Goal: Task Accomplishment & Management: Complete application form

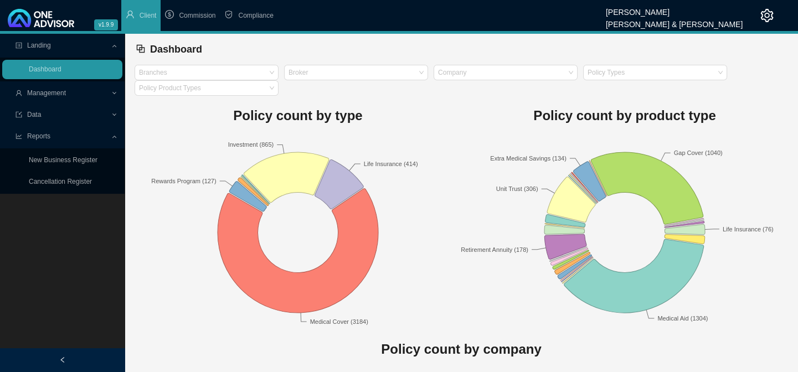
click at [42, 96] on span "Management" at bounding box center [46, 93] width 39 height 8
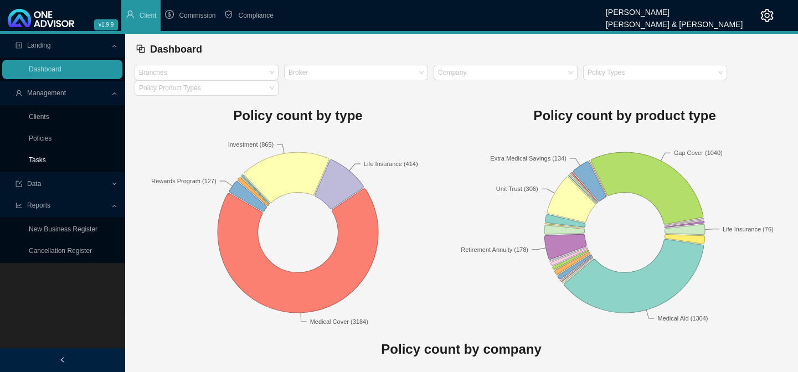
click at [38, 156] on link "Tasks" at bounding box center [37, 160] width 17 height 8
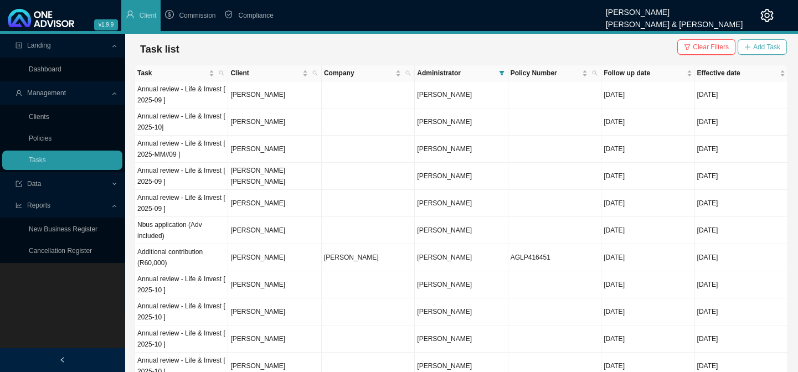
click at [753, 43] on span "Add Task" at bounding box center [766, 47] width 27 height 11
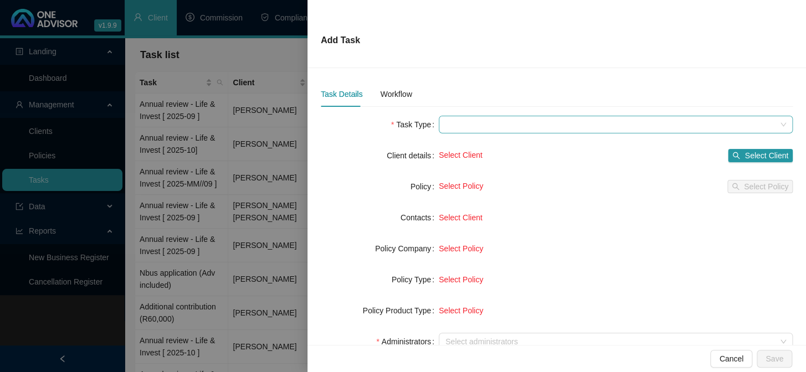
click at [457, 127] on span at bounding box center [615, 124] width 341 height 17
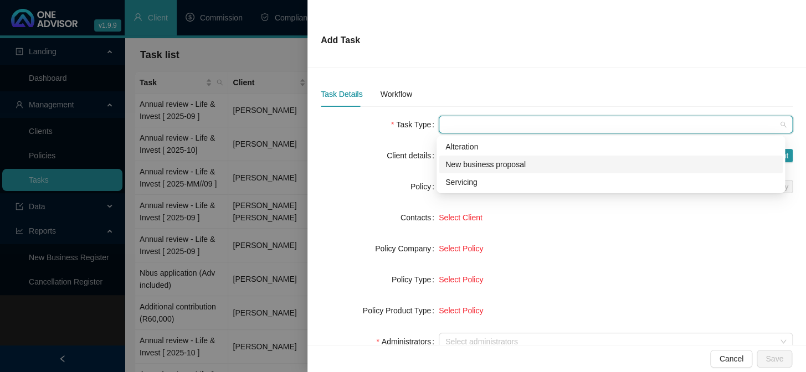
click at [465, 161] on div "New business proposal" at bounding box center [610, 164] width 331 height 12
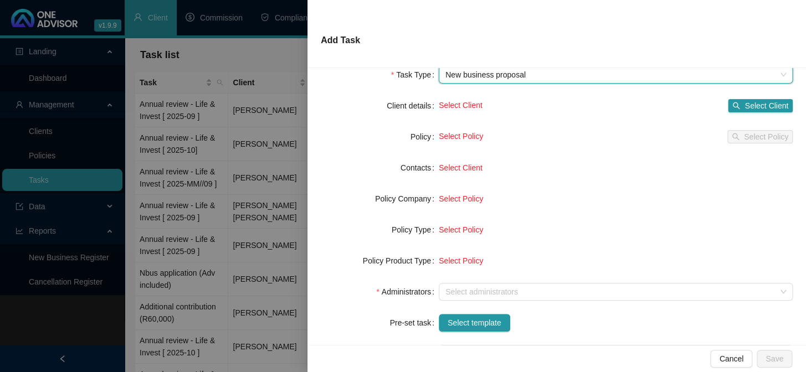
scroll to position [100, 0]
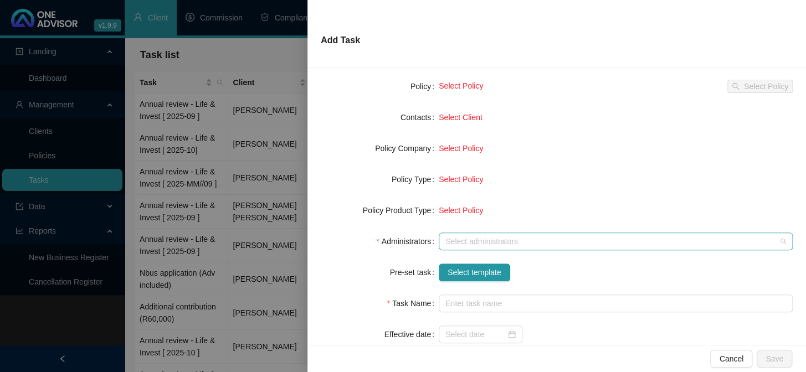
click at [461, 245] on div at bounding box center [610, 242] width 338 height 8
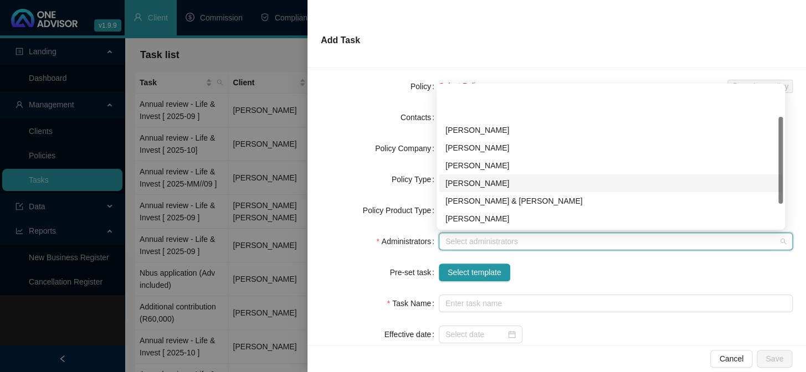
scroll to position [50, 0]
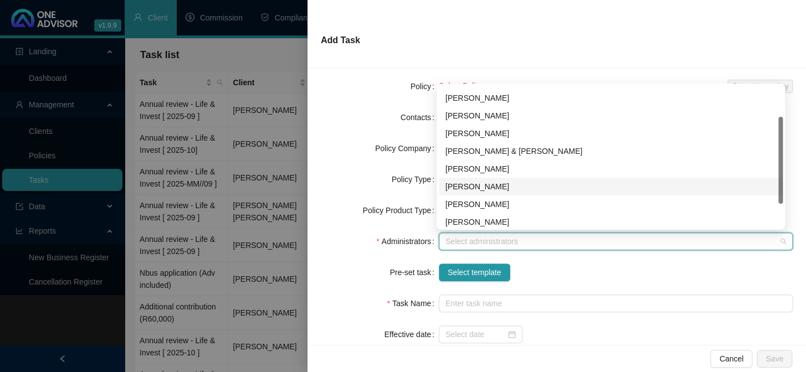
click at [469, 182] on div "[PERSON_NAME]" at bounding box center [610, 187] width 331 height 12
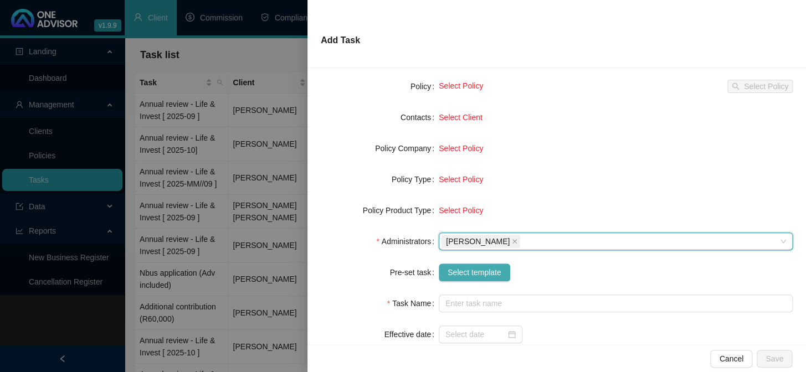
click at [457, 275] on span "Select template" at bounding box center [475, 272] width 54 height 12
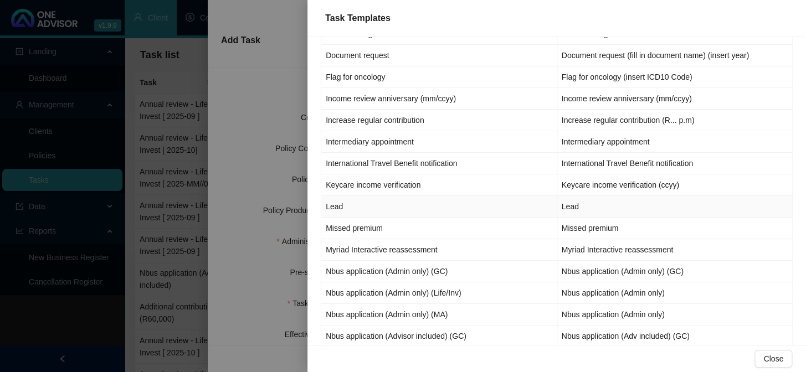
scroll to position [705, 0]
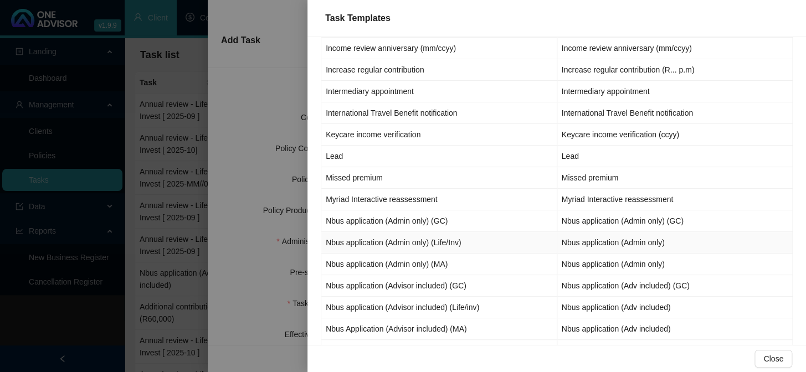
click at [423, 240] on td "Nbus application (Admin only) (Life/Inv)" at bounding box center [439, 243] width 236 height 22
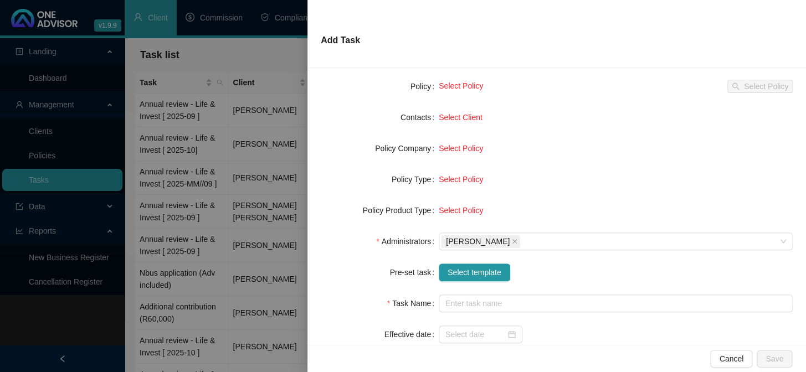
type input "Nbus application (Admin only)"
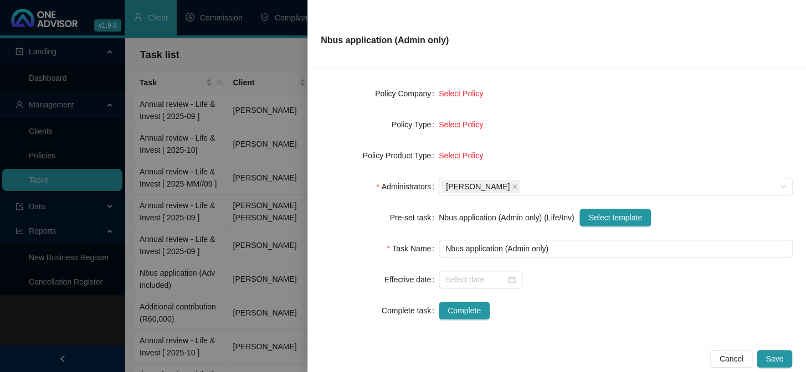
scroll to position [156, 0]
click at [449, 279] on input at bounding box center [475, 279] width 60 height 12
click at [620, 302] on div "Complete" at bounding box center [616, 310] width 354 height 18
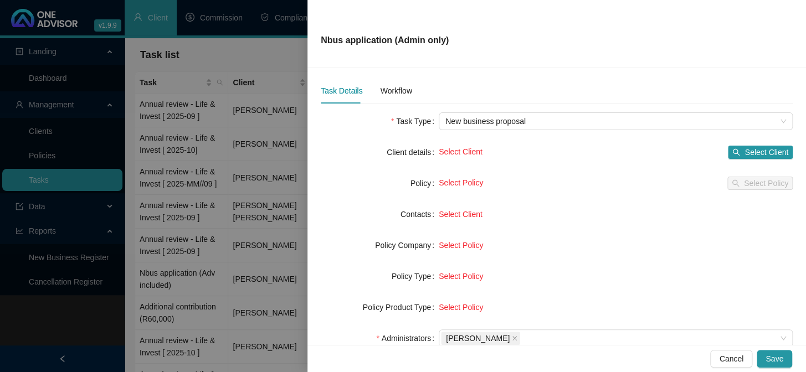
scroll to position [0, 0]
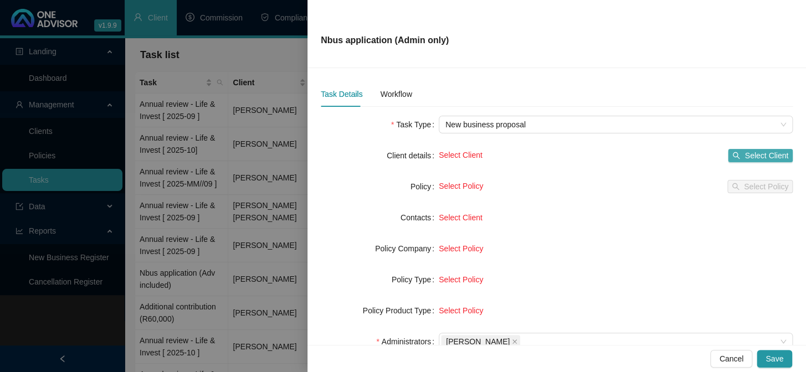
click at [744, 157] on span "Select Client" at bounding box center [766, 156] width 44 height 12
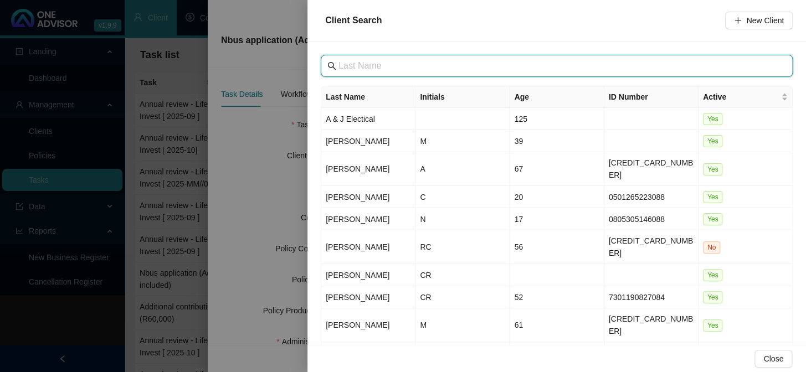
click at [411, 68] on input "text" at bounding box center [557, 65] width 439 height 13
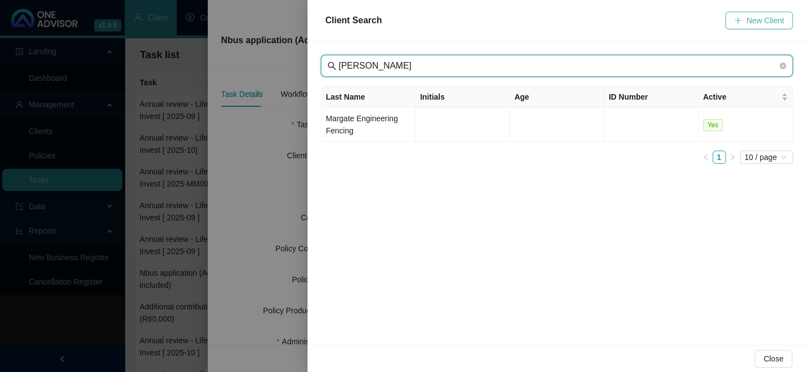
type input "[PERSON_NAME]"
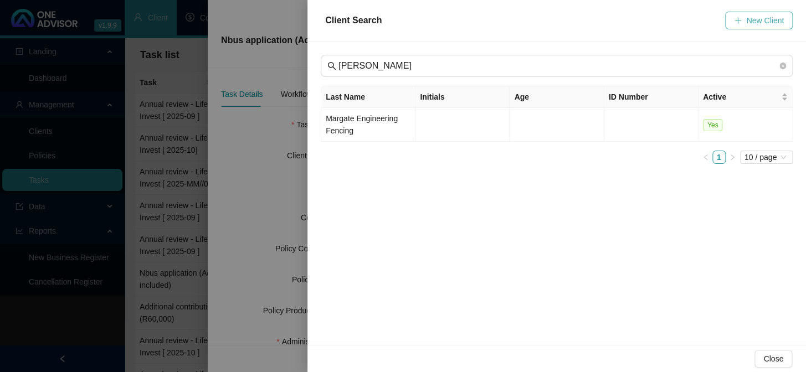
click at [768, 27] on button "New Client" at bounding box center [759, 21] width 68 height 18
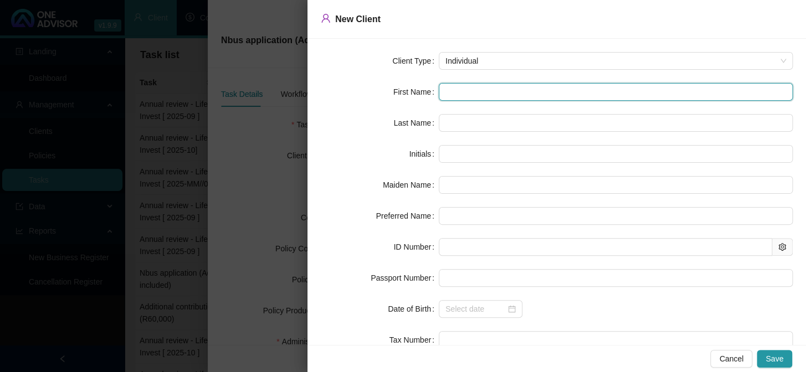
click at [460, 89] on input "text" at bounding box center [616, 92] width 354 height 18
type input "R"
type input "Re"
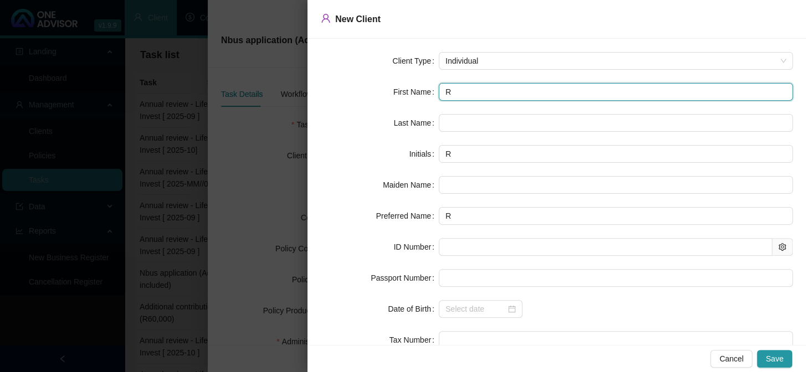
type input "Re"
type input "Ree"
type input "Reec"
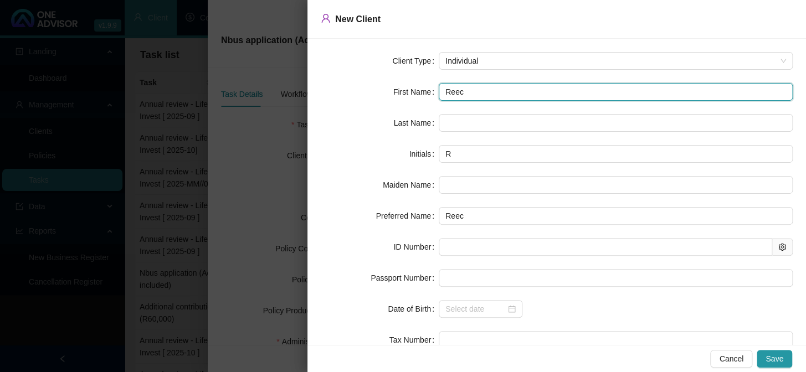
type input "[PERSON_NAME]"
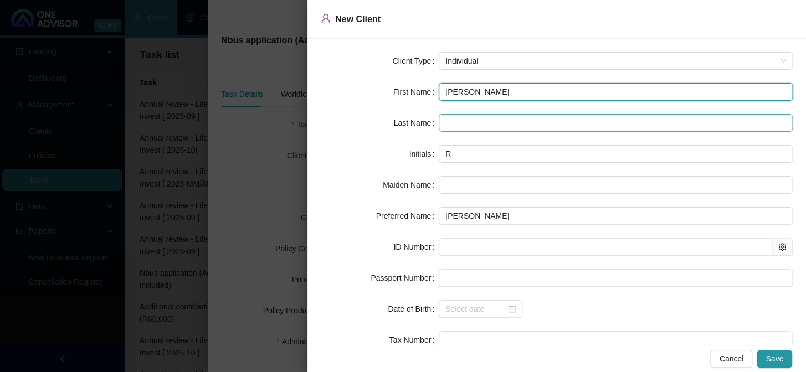
type input "[PERSON_NAME]"
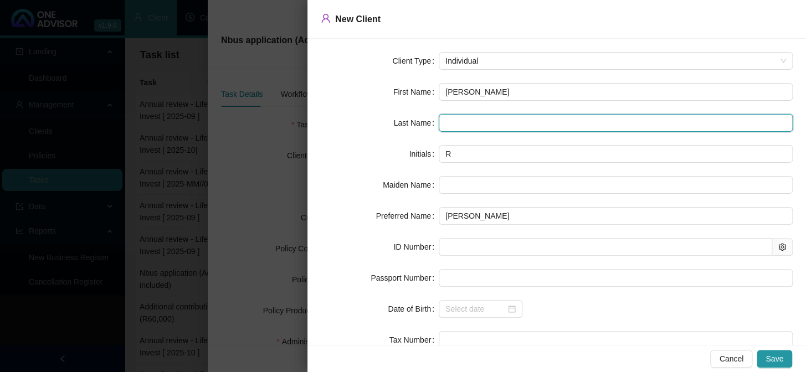
click at [454, 124] on input "text" at bounding box center [616, 123] width 354 height 18
type input "[PERSON_NAME]"
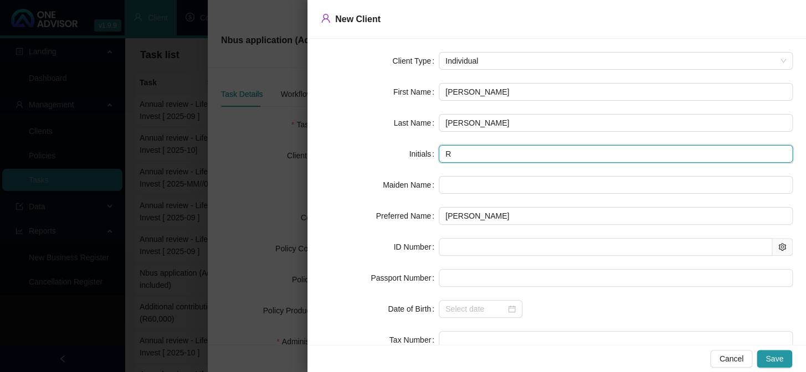
click at [465, 157] on input "R" at bounding box center [616, 154] width 354 height 18
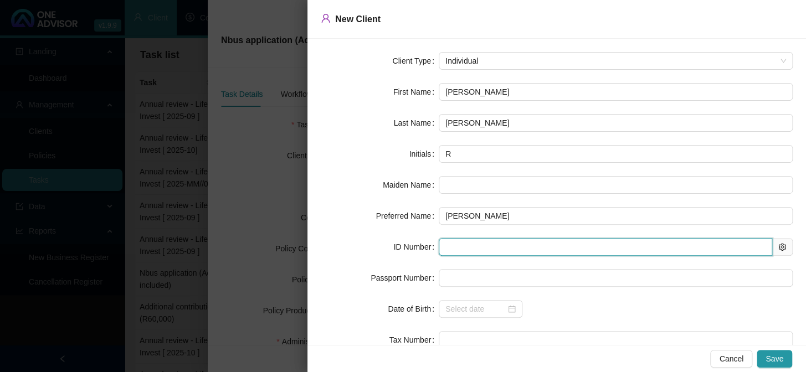
click at [455, 243] on input "text" at bounding box center [605, 247] width 333 height 18
click at [455, 246] on input "text" at bounding box center [605, 247] width 333 height 18
paste input "040201 5091 083"
type input "040201 5091 083"
type input "[DATE]"
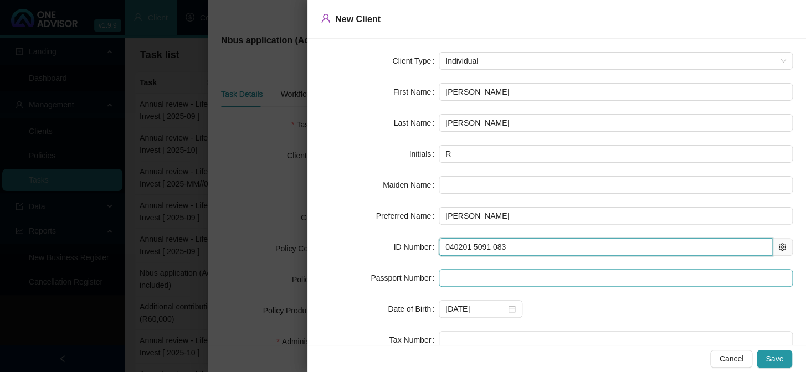
drag, startPoint x: 472, startPoint y: 249, endPoint x: 474, endPoint y: 271, distance: 22.2
click at [473, 251] on input "040201 5091 083" at bounding box center [605, 247] width 333 height 18
type input "0402015091083"
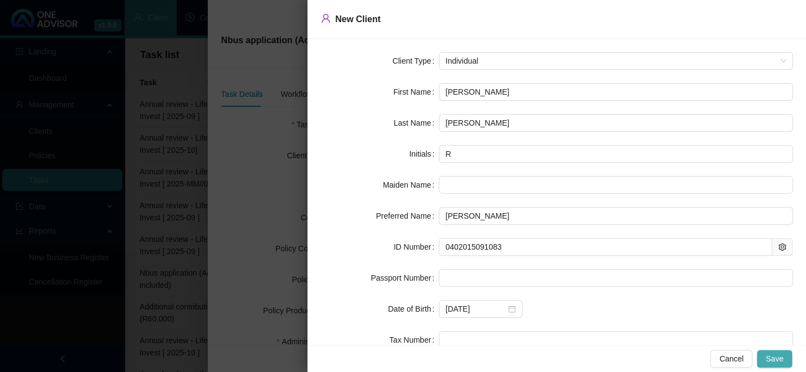
click at [768, 358] on span "Save" at bounding box center [774, 359] width 18 height 12
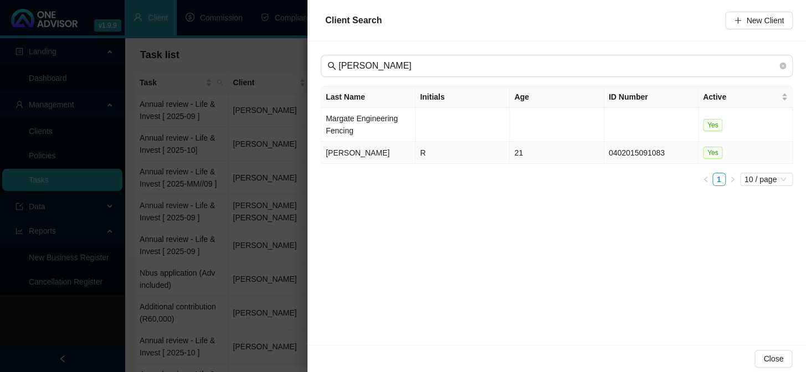
click at [343, 150] on td "[PERSON_NAME]" at bounding box center [368, 153] width 94 height 22
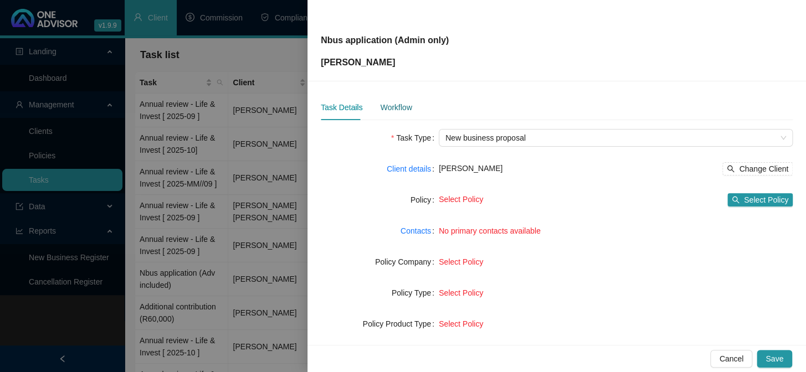
click at [386, 105] on div "Workflow" at bounding box center [396, 107] width 32 height 12
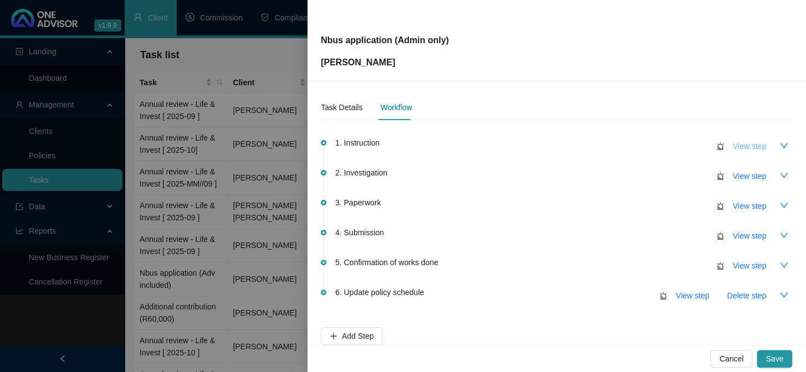
click at [740, 147] on span "View step" at bounding box center [749, 146] width 33 height 12
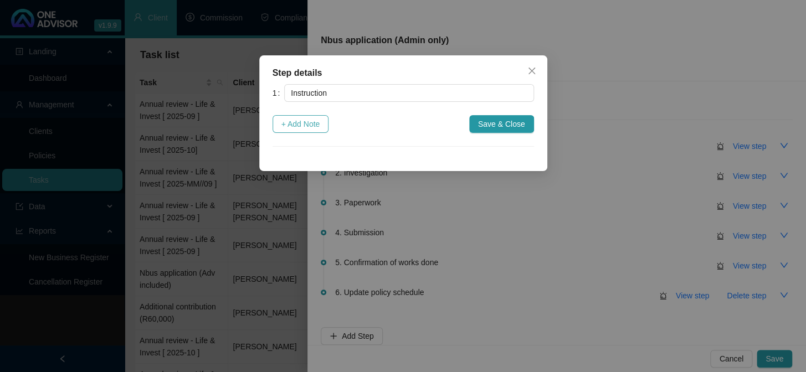
click at [312, 118] on span "+ Add Note" at bounding box center [300, 124] width 39 height 12
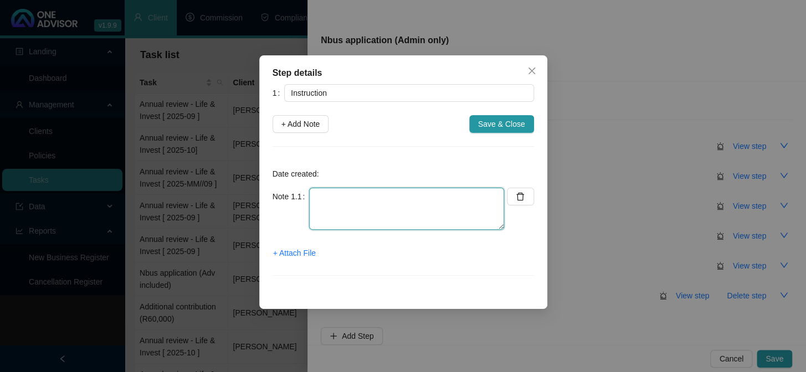
click at [332, 205] on textarea at bounding box center [406, 209] width 195 height 42
click at [377, 214] on textarea "Email from Marc" at bounding box center [406, 209] width 195 height 42
paste textarea "Please open a AGLP for [PERSON_NAME] 100% into Peregrine High Growth 040201 509…"
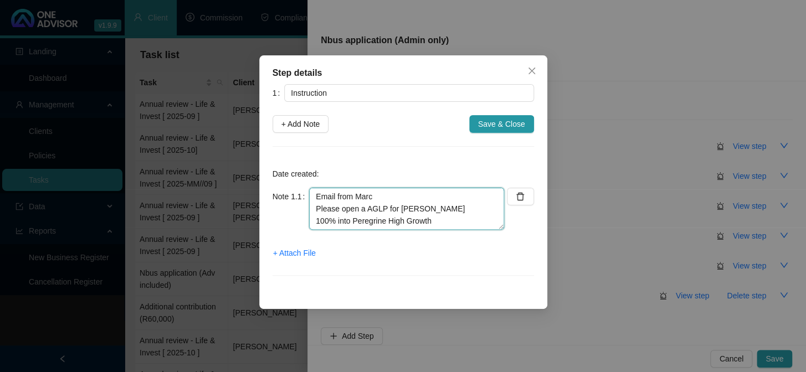
scroll to position [94, 0]
type textarea "Email from Marc Please open a AGLP for [PERSON_NAME] 100% into Peregrine High G…"
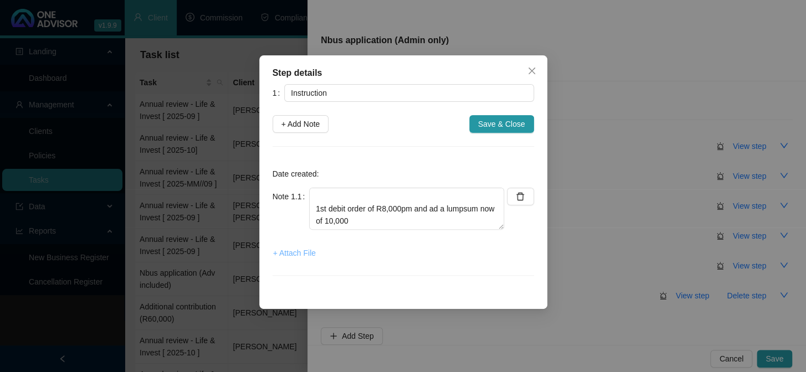
click at [299, 256] on span "+ Attach File" at bounding box center [294, 253] width 43 height 12
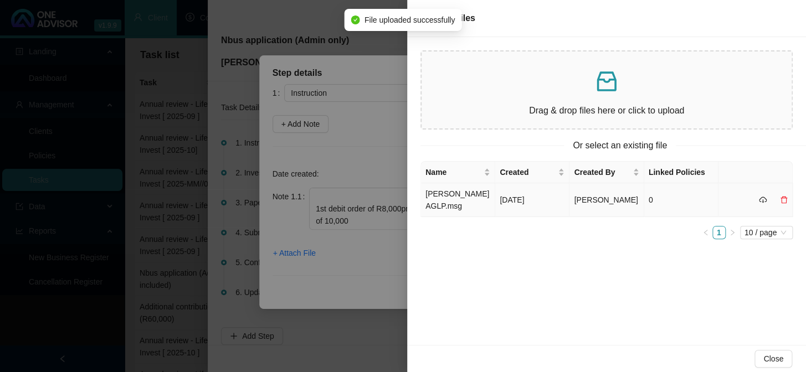
click at [450, 203] on td "[PERSON_NAME] AGLP.msg" at bounding box center [458, 200] width 74 height 34
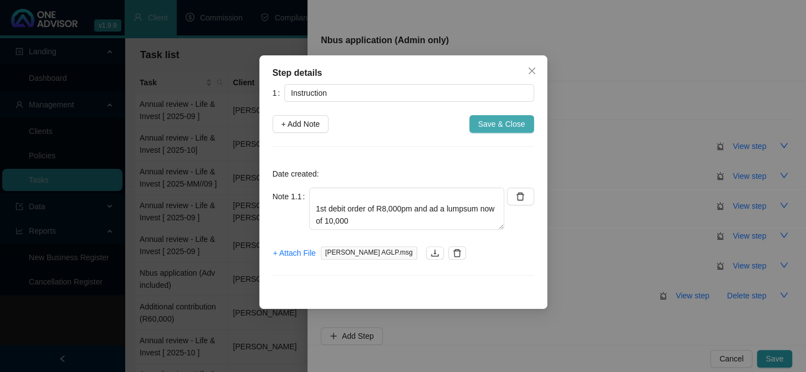
click at [507, 127] on span "Save & Close" at bounding box center [501, 124] width 47 height 12
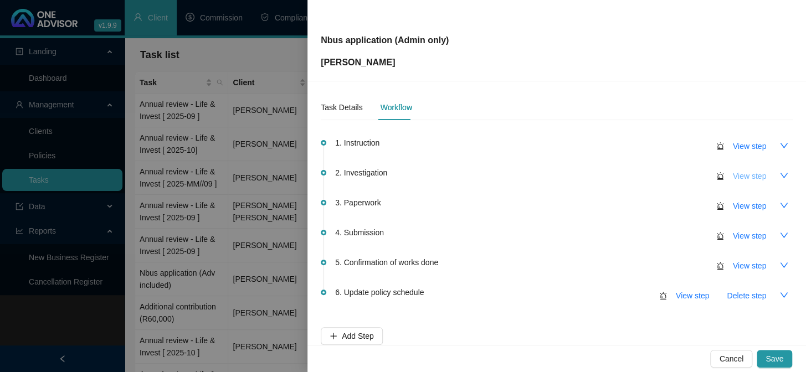
click at [742, 175] on span "View step" at bounding box center [749, 176] width 33 height 12
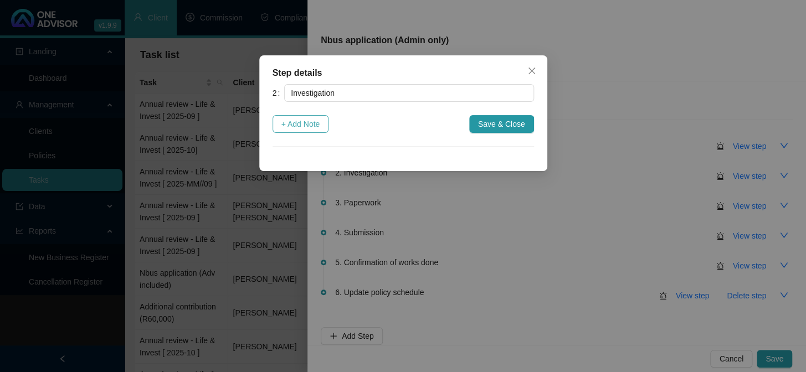
click at [303, 129] on span "+ Add Note" at bounding box center [300, 124] width 39 height 12
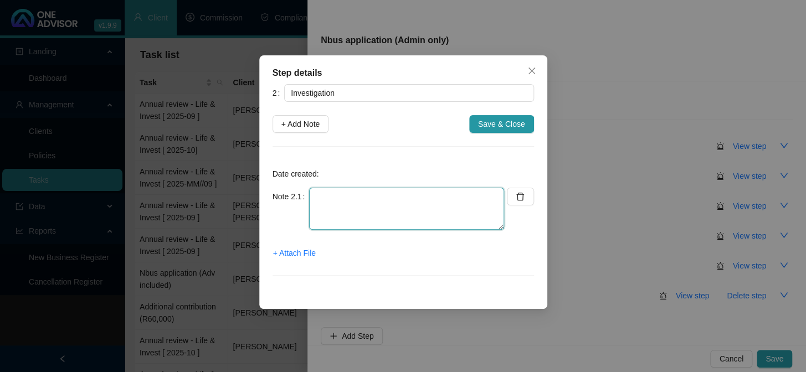
click at [332, 198] on textarea at bounding box center [406, 209] width 195 height 42
type textarea "Emailed client for FICA"
click at [299, 253] on span "+ Attach File" at bounding box center [294, 253] width 43 height 12
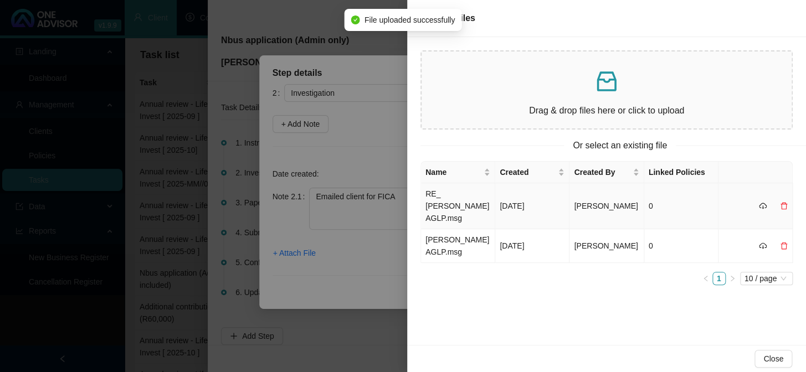
click at [447, 200] on td "RE_ [PERSON_NAME] AGLP.msg" at bounding box center [458, 206] width 74 height 46
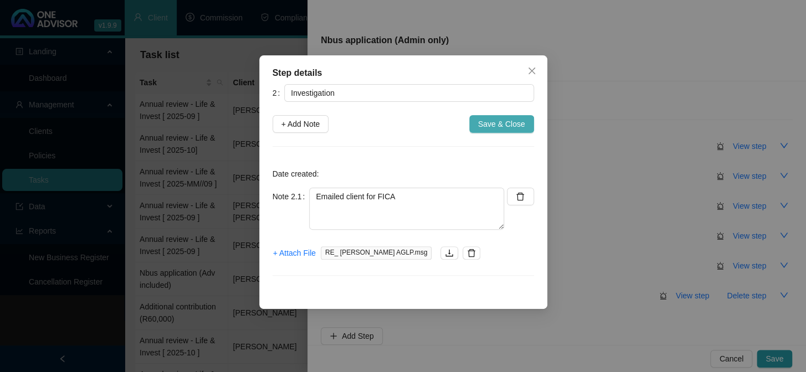
click at [515, 126] on span "Save & Close" at bounding box center [501, 124] width 47 height 12
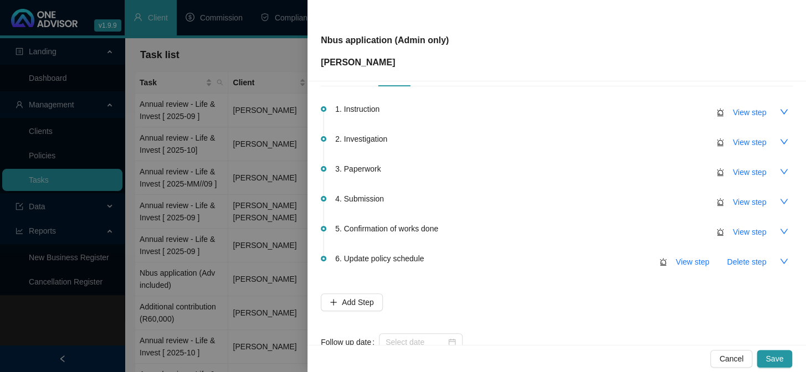
scroll to position [65, 0]
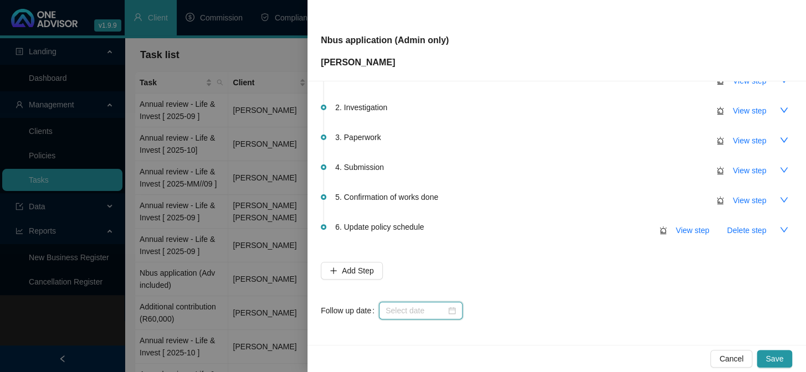
click at [424, 309] on input at bounding box center [416, 311] width 60 height 12
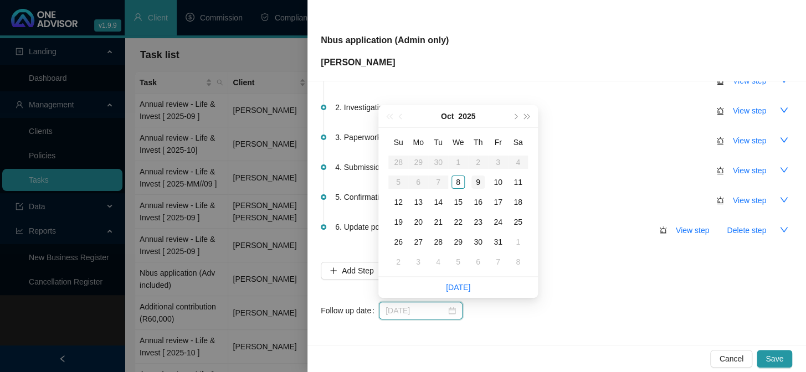
type input "[DATE]"
click at [474, 183] on div "9" at bounding box center [477, 182] width 13 height 13
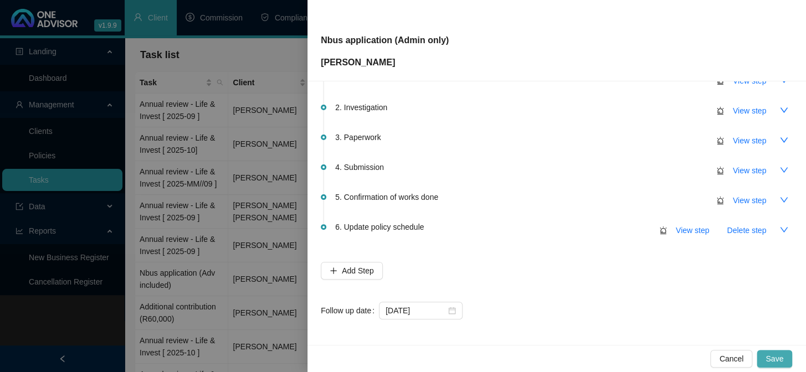
click at [772, 353] on span "Save" at bounding box center [774, 359] width 18 height 12
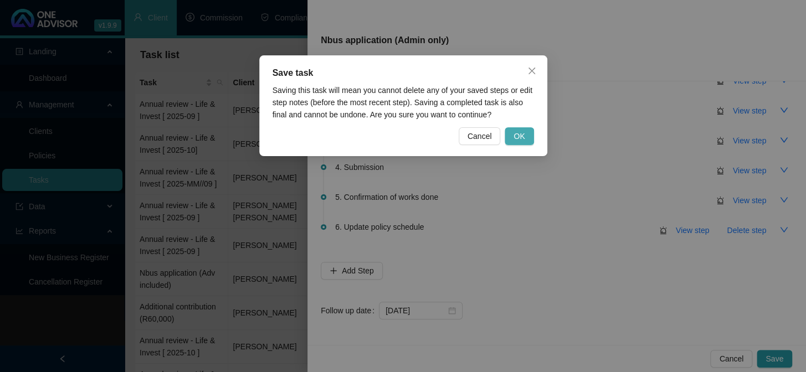
click at [527, 137] on button "OK" at bounding box center [519, 136] width 29 height 18
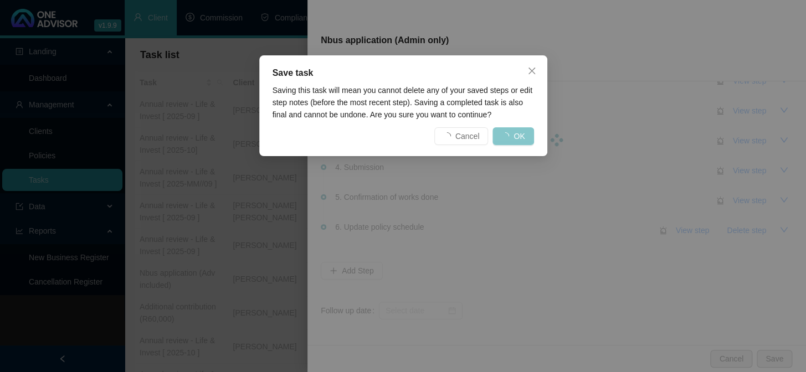
scroll to position [0, 0]
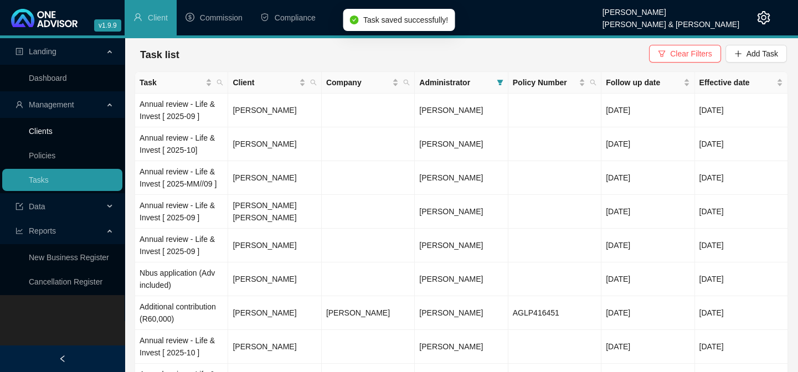
click at [39, 131] on link "Clients" at bounding box center [41, 131] width 24 height 9
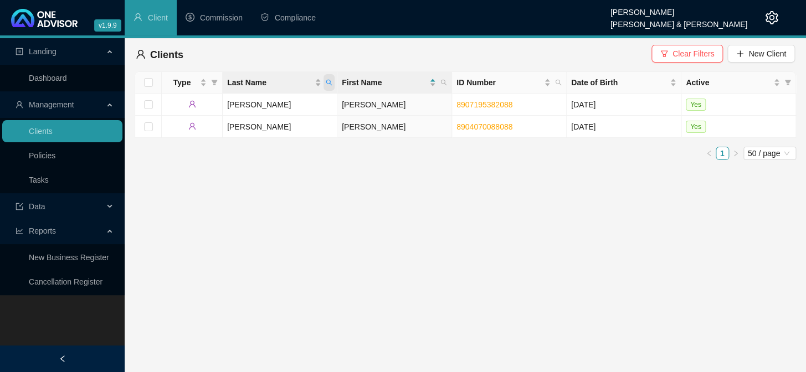
click at [327, 80] on icon "search" at bounding box center [329, 82] width 7 height 7
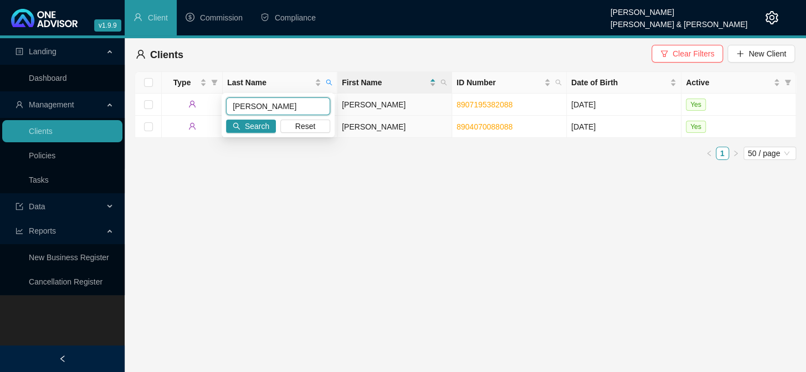
type input "[PERSON_NAME]"
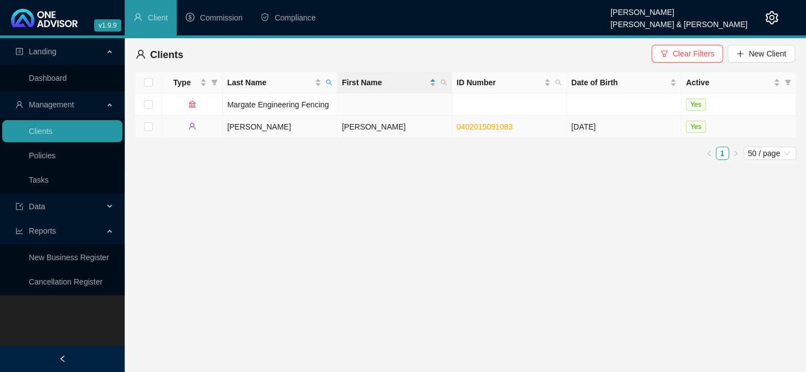
click at [235, 127] on td "[PERSON_NAME]" at bounding box center [280, 127] width 115 height 22
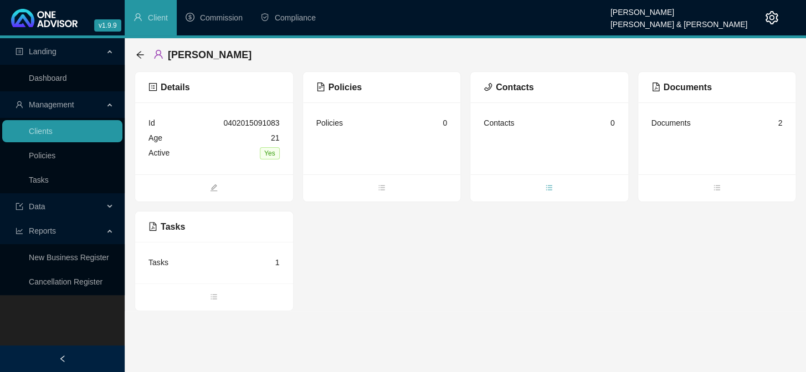
click at [548, 188] on icon "bars" at bounding box center [549, 188] width 8 height 8
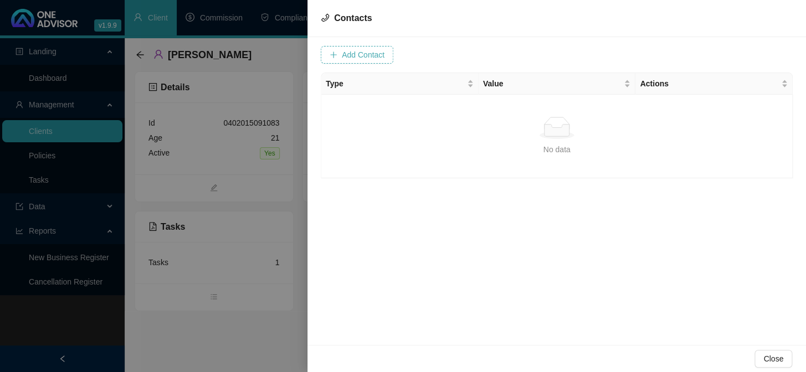
click at [362, 47] on button "Add Contact" at bounding box center [357, 55] width 73 height 18
click at [399, 58] on input "text" at bounding box center [403, 55] width 110 height 18
paste input "067 638 1778"
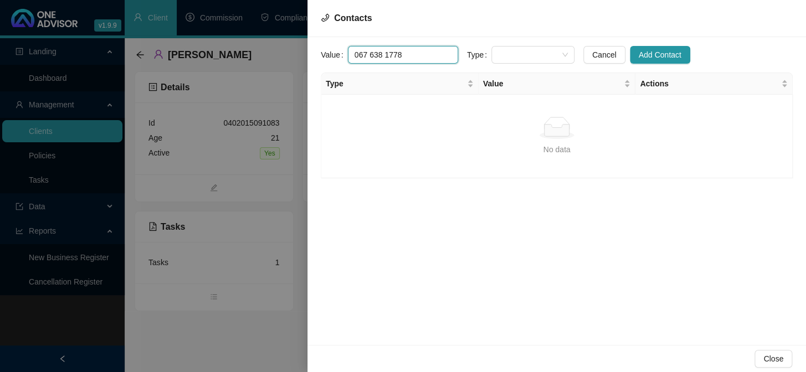
click at [368, 55] on input "067 638 1778" at bounding box center [403, 55] width 110 height 18
click at [382, 54] on input "067638 1778" at bounding box center [403, 55] width 110 height 18
click at [553, 50] on span at bounding box center [533, 55] width 70 height 17
type input "0676381778"
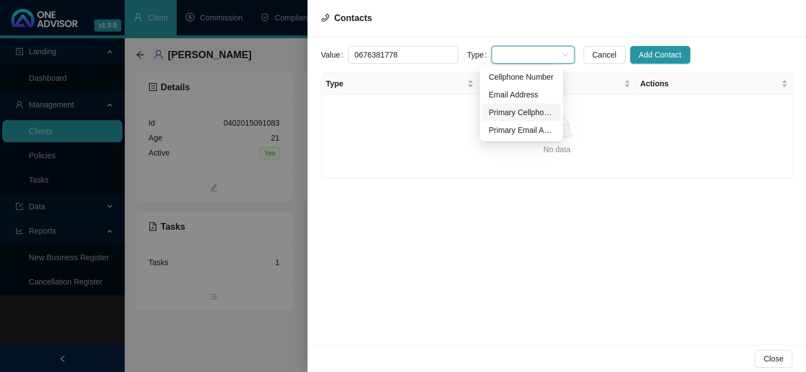
click at [523, 111] on div "Primary Cellphone Number" at bounding box center [521, 112] width 65 height 12
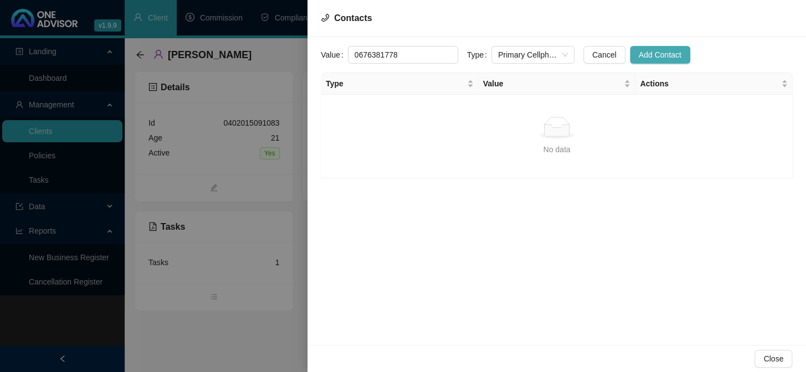
click at [639, 56] on span "Add Contact" at bounding box center [660, 55] width 43 height 12
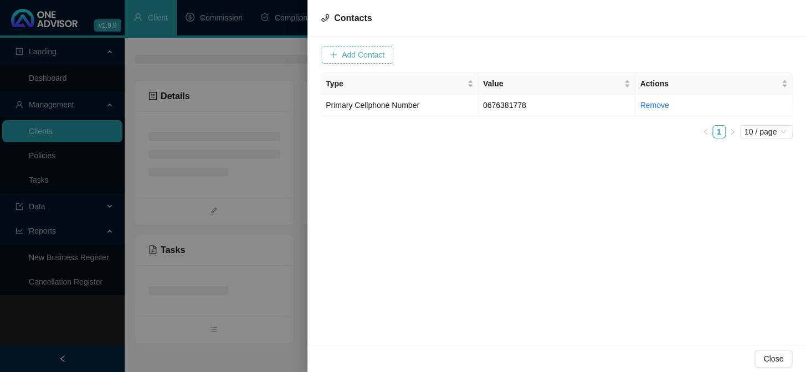
click at [362, 56] on span "Add Contact" at bounding box center [363, 55] width 43 height 12
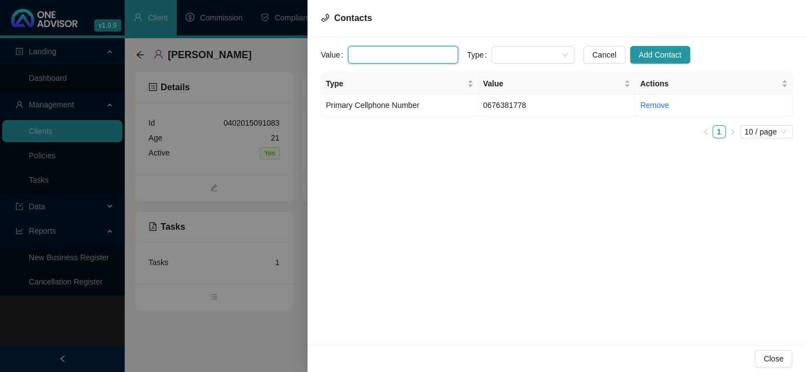
click at [361, 52] on input "text" at bounding box center [403, 55] width 110 height 18
paste input "[EMAIL_ADDRESS][DOMAIN_NAME]"
click at [555, 49] on span at bounding box center [533, 55] width 70 height 17
type input "[EMAIL_ADDRESS][DOMAIN_NAME]"
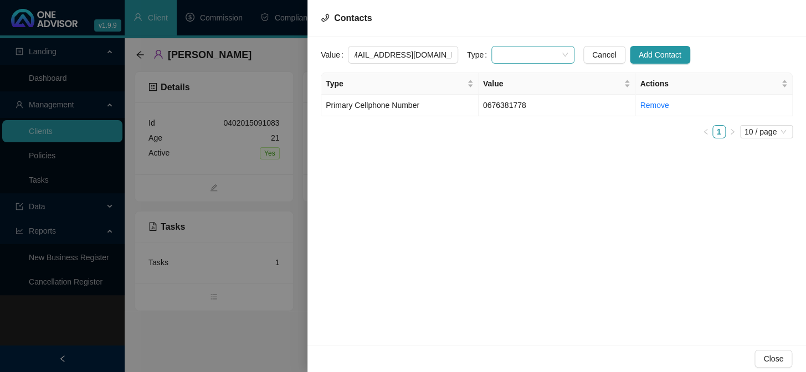
scroll to position [0, 0]
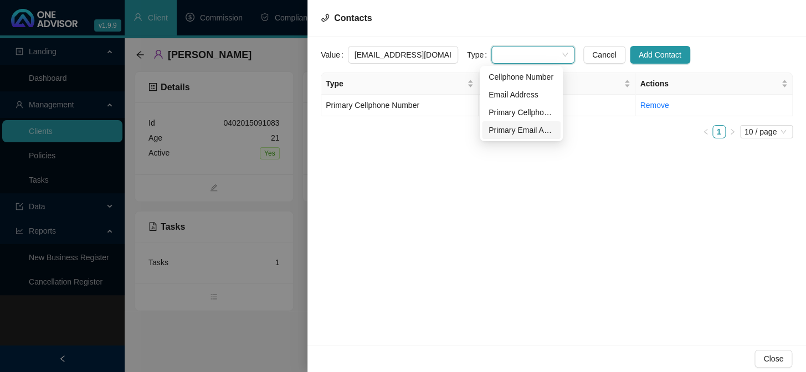
click at [506, 129] on div "Primary Email Address" at bounding box center [521, 130] width 65 height 12
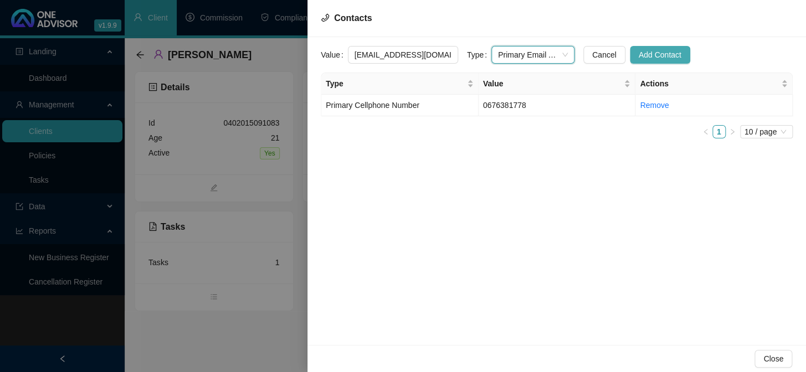
click at [640, 55] on span "Add Contact" at bounding box center [660, 55] width 43 height 12
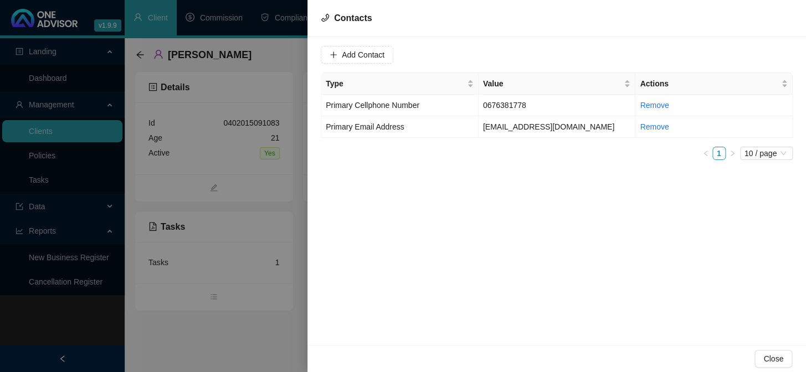
click at [42, 126] on div at bounding box center [403, 186] width 806 height 372
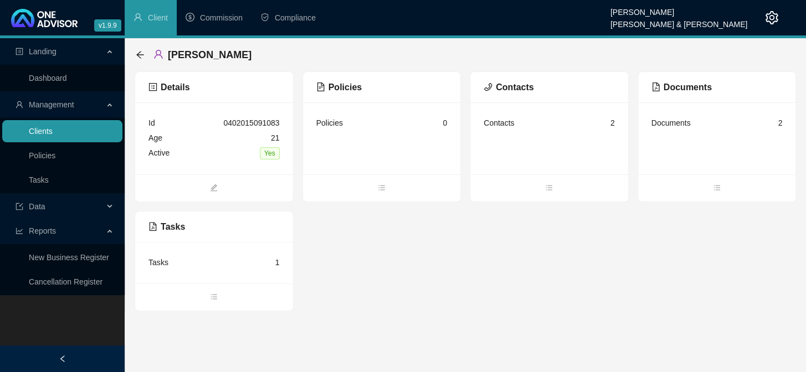
click at [44, 128] on link "Clients" at bounding box center [41, 131] width 24 height 9
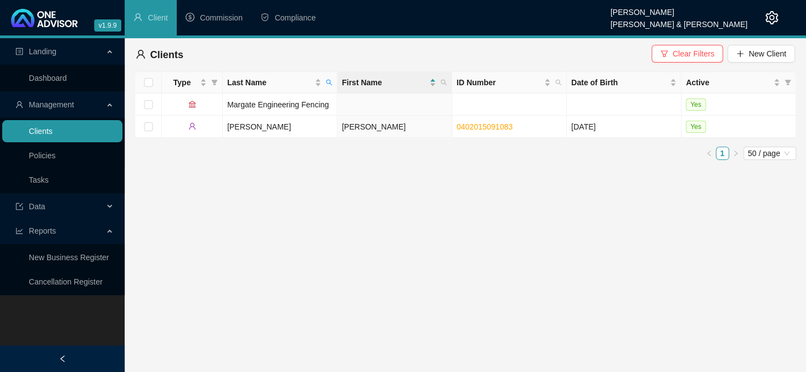
click at [34, 132] on link "Clients" at bounding box center [41, 131] width 24 height 9
click at [327, 82] on icon "search" at bounding box center [329, 82] width 7 height 7
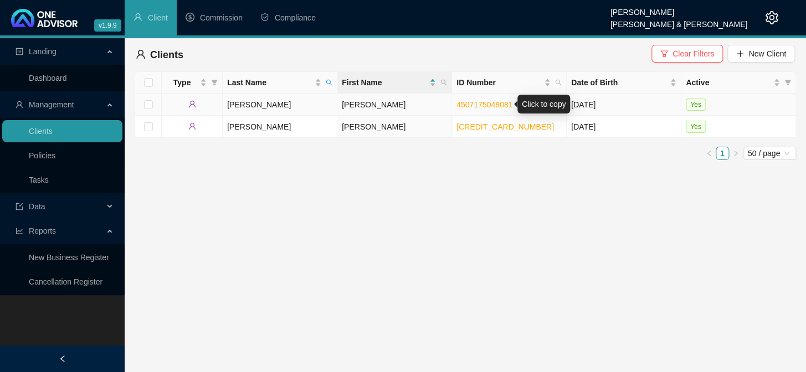
click at [470, 103] on link "4507175048081" at bounding box center [484, 104] width 56 height 9
click at [211, 361] on main "Landing Dashboard Management Clients Policies Tasks Data Reports New Business R…" at bounding box center [403, 205] width 806 height 334
click at [39, 135] on link "Clients" at bounding box center [41, 131] width 24 height 9
click at [328, 80] on icon "search" at bounding box center [329, 83] width 6 height 6
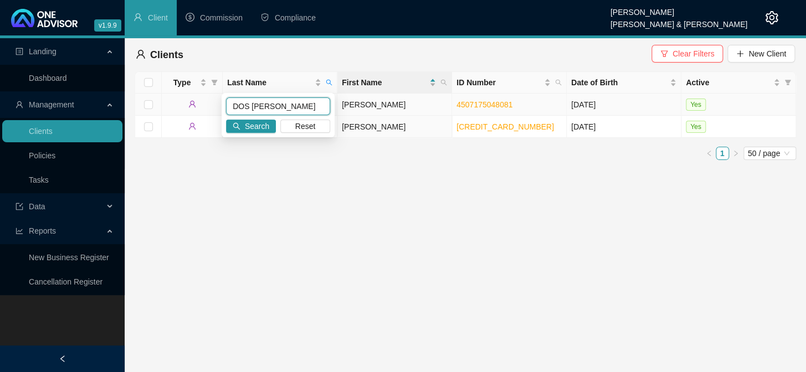
drag, startPoint x: 282, startPoint y: 104, endPoint x: 217, endPoint y: 105, distance: 65.9
click at [217, 105] on body "v1.9.9 [PERSON_NAME] van der Merwe [PERSON_NAME] & [PERSON_NAME] Client Commiss…" at bounding box center [403, 186] width 806 height 372
type input "[PERSON_NAME]"
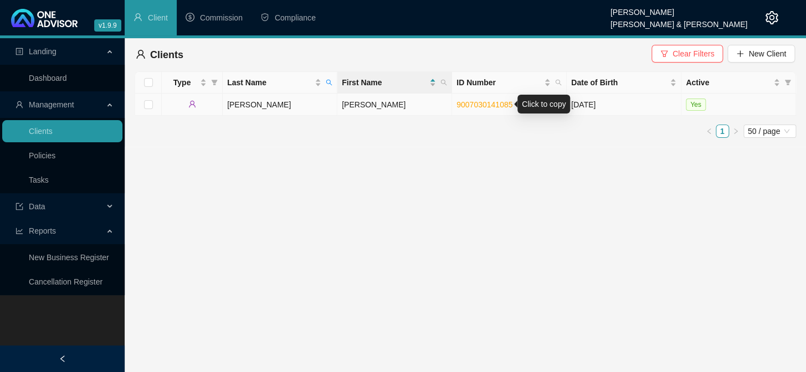
click at [493, 105] on link "9007030141085" at bounding box center [484, 104] width 56 height 9
